Goal: Task Accomplishment & Management: Manage account settings

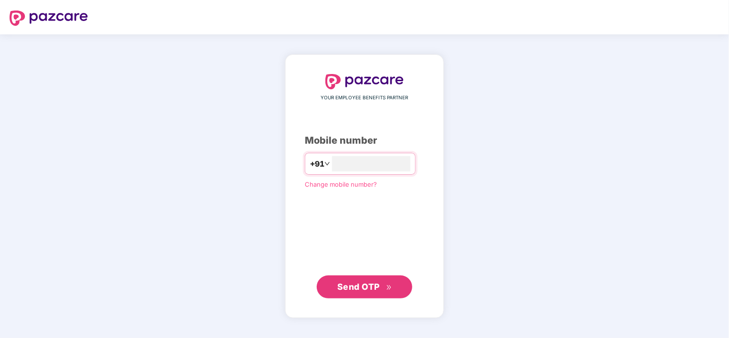
type input "**********"
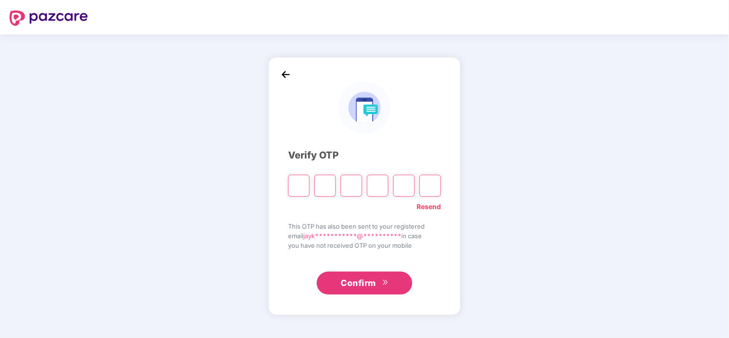
type input "*"
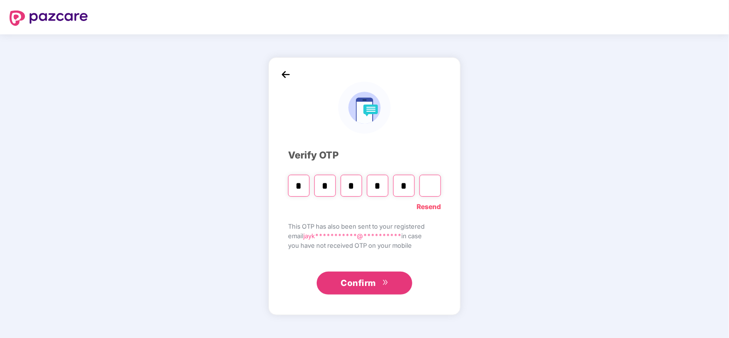
type input "*"
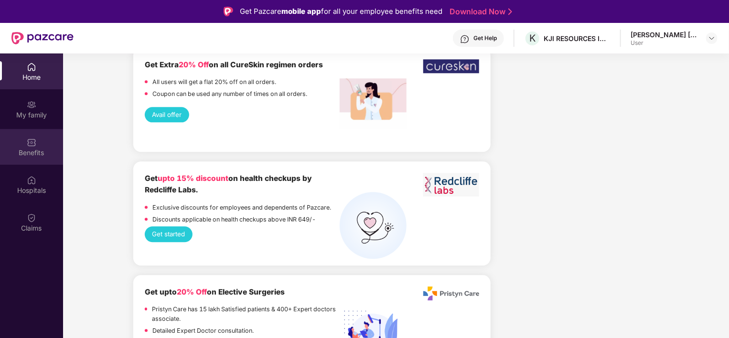
scroll to position [1115, 0]
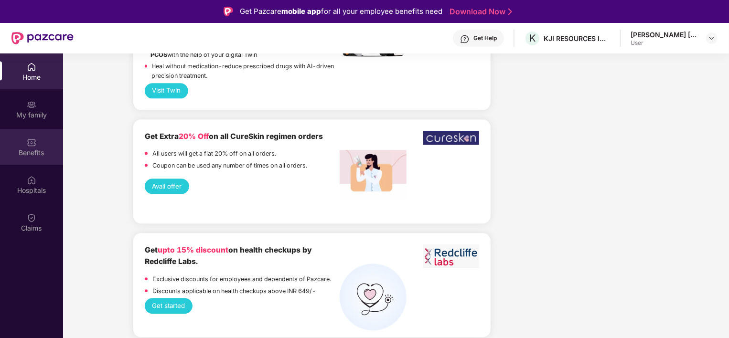
click at [32, 150] on div "Benefits" at bounding box center [31, 153] width 63 height 10
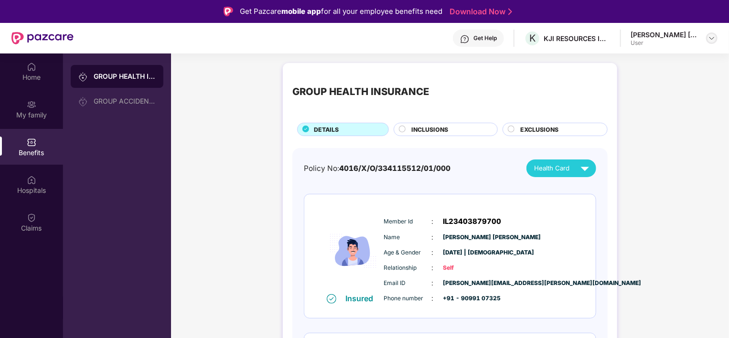
click at [711, 36] on img at bounding box center [712, 38] width 8 height 8
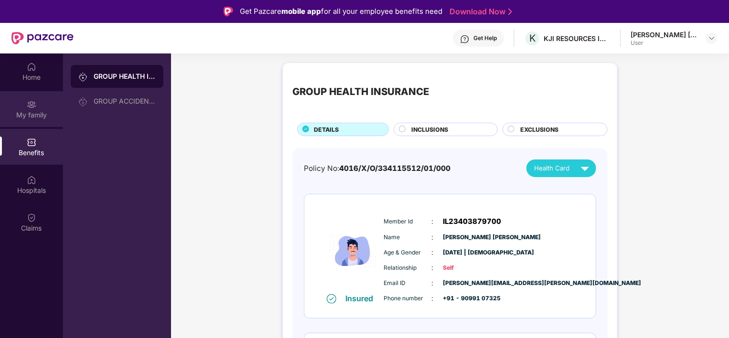
click at [25, 111] on div "My family" at bounding box center [31, 115] width 63 height 10
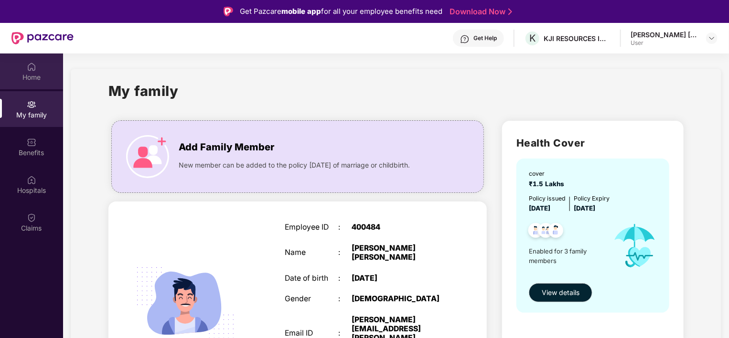
click at [18, 68] on div "Home" at bounding box center [31, 72] width 63 height 36
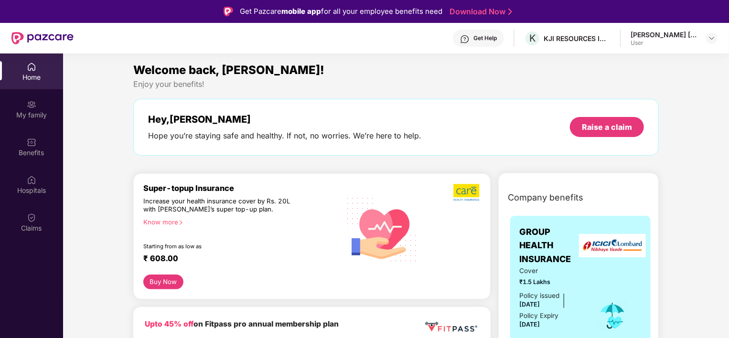
click at [22, 37] on img at bounding box center [42, 38] width 62 height 12
click at [38, 37] on img at bounding box center [42, 38] width 62 height 12
click at [714, 42] on div at bounding box center [711, 37] width 11 height 11
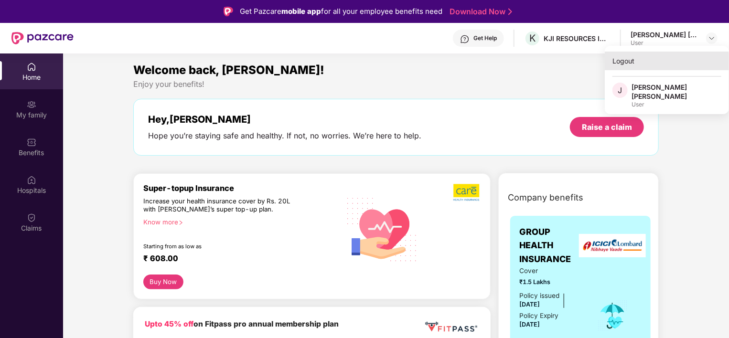
click at [627, 61] on div "Logout" at bounding box center [667, 61] width 124 height 19
